Goal: Check status

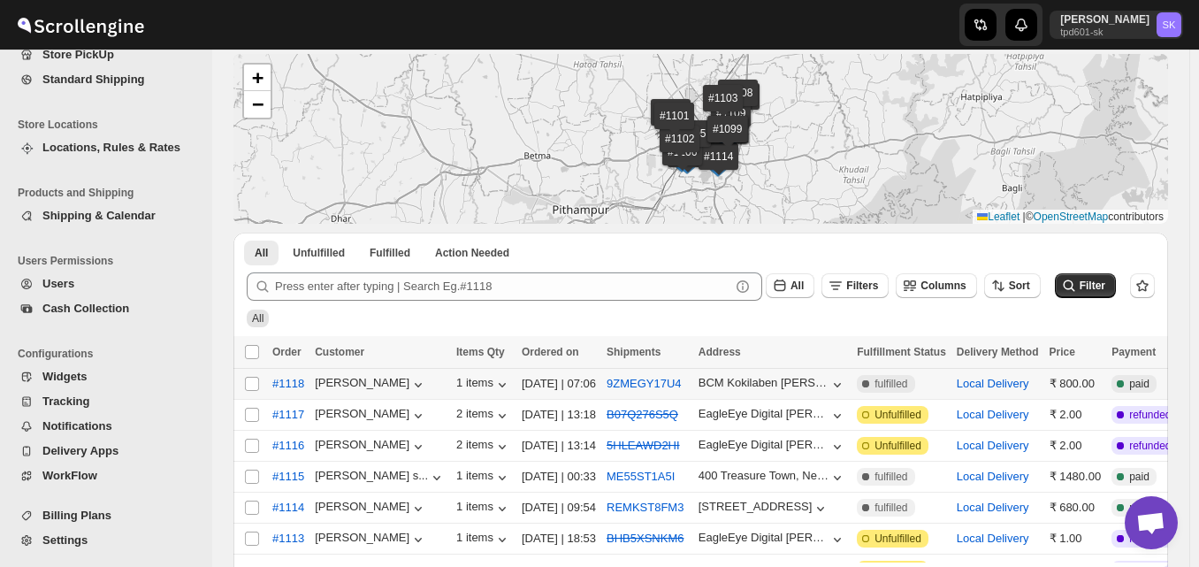
scroll to position [177, 0]
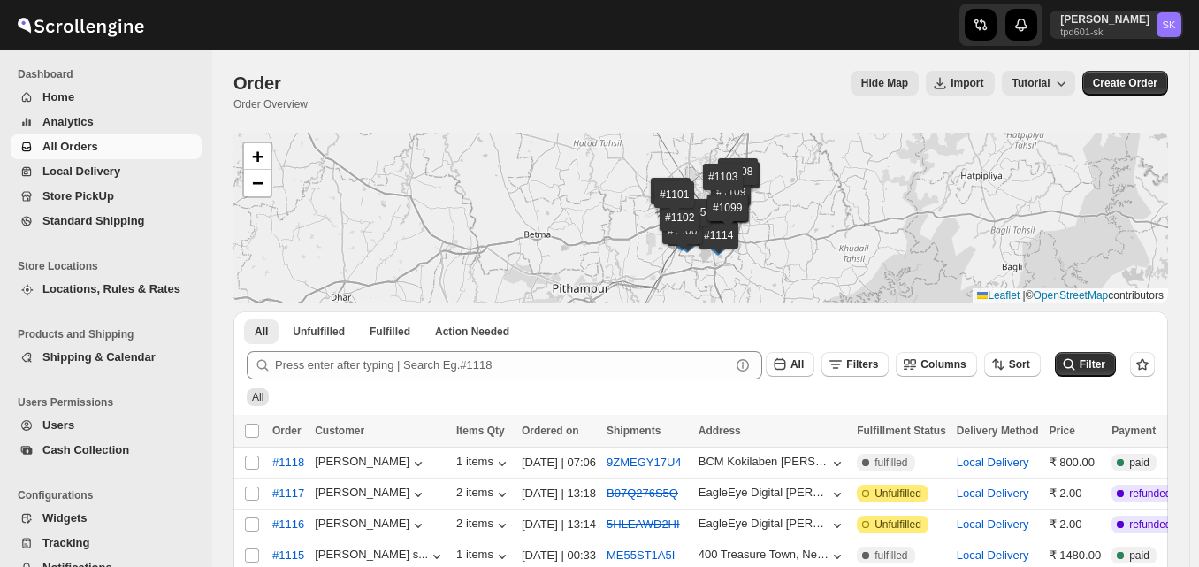
scroll to position [177, 0]
